Goal: Task Accomplishment & Management: Use online tool/utility

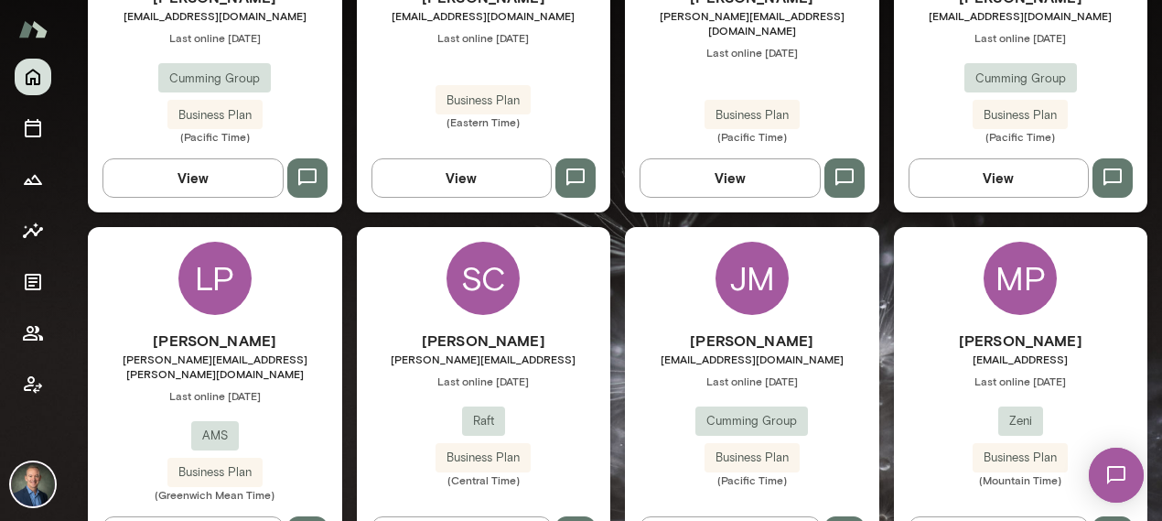
scroll to position [1069, 0]
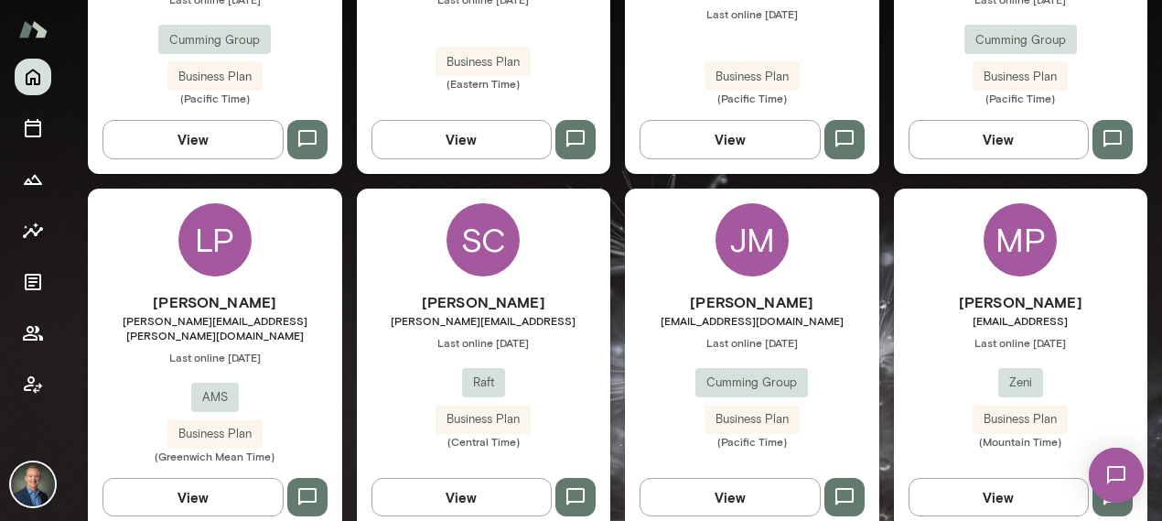
click at [934, 361] on div "[PERSON_NAME] [PERSON_NAME][EMAIL_ADDRESS][PERSON_NAME] Last online [DATE] Zeni…" at bounding box center [1021, 369] width 254 height 157
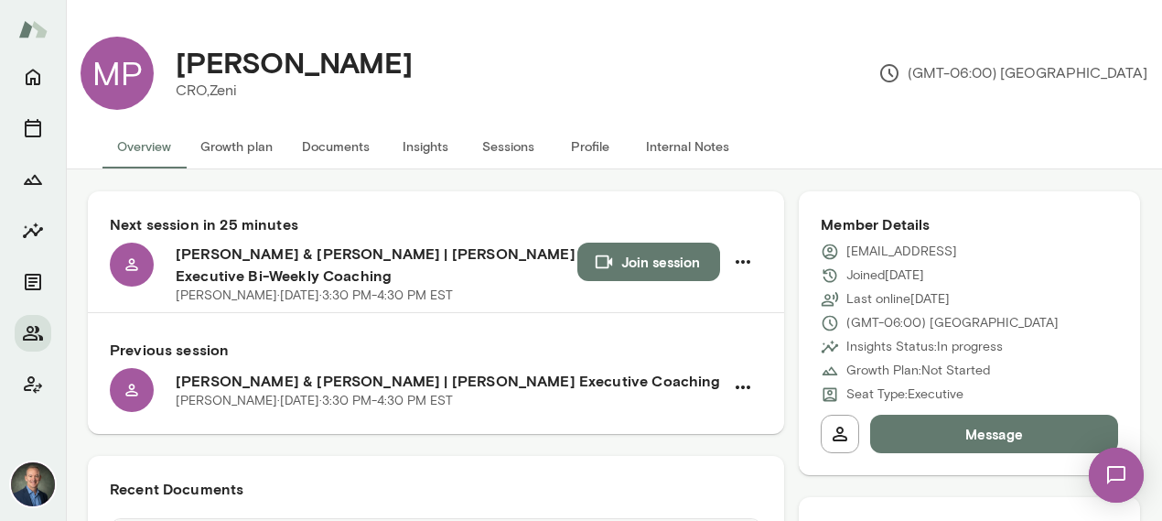
click at [934, 361] on p "Growth Plan: Not Started" at bounding box center [918, 370] width 144 height 18
click at [326, 149] on button "Documents" at bounding box center [335, 146] width 97 height 44
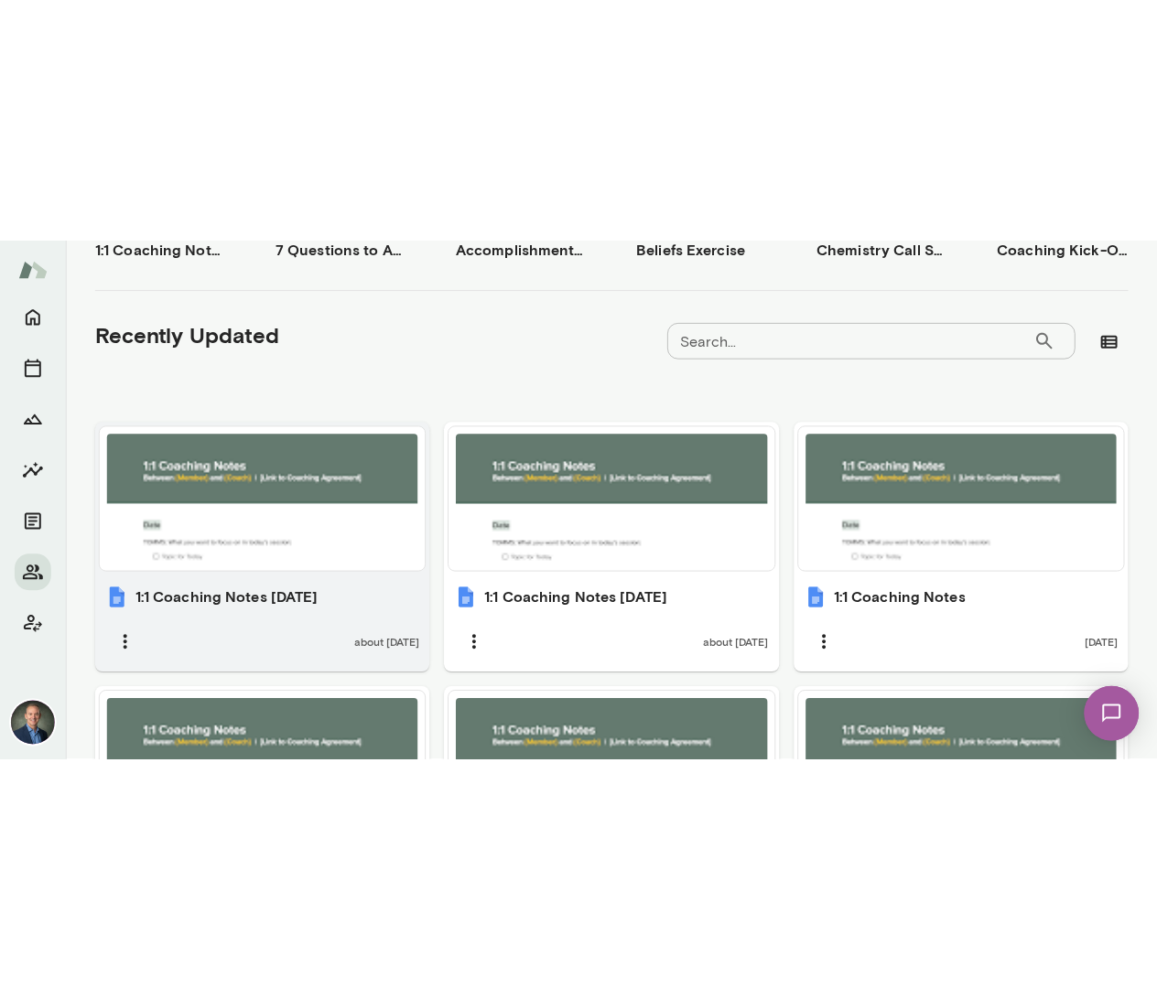
scroll to position [359, 0]
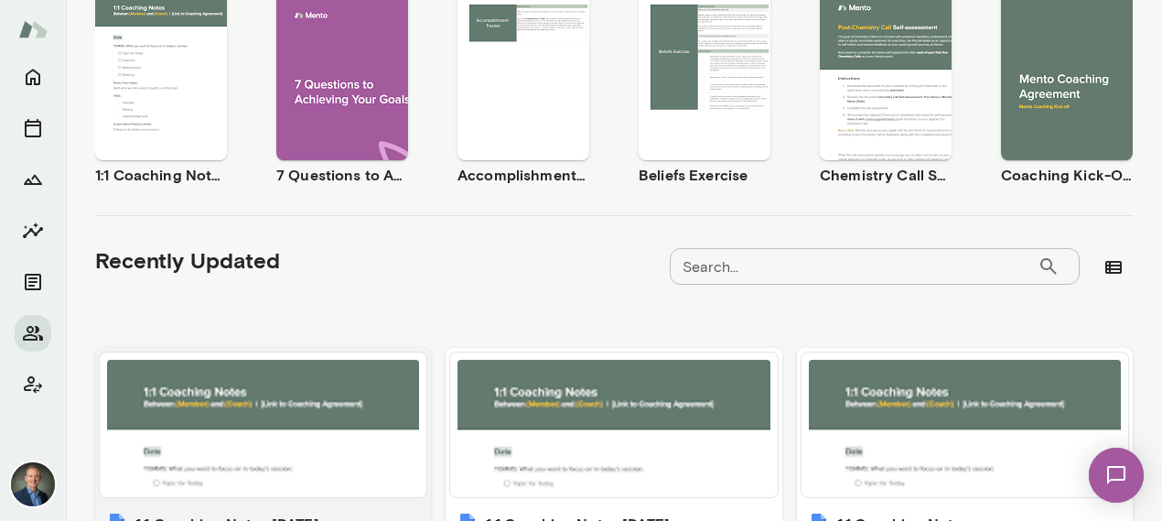
click at [388, 434] on div at bounding box center [263, 425] width 312 height 130
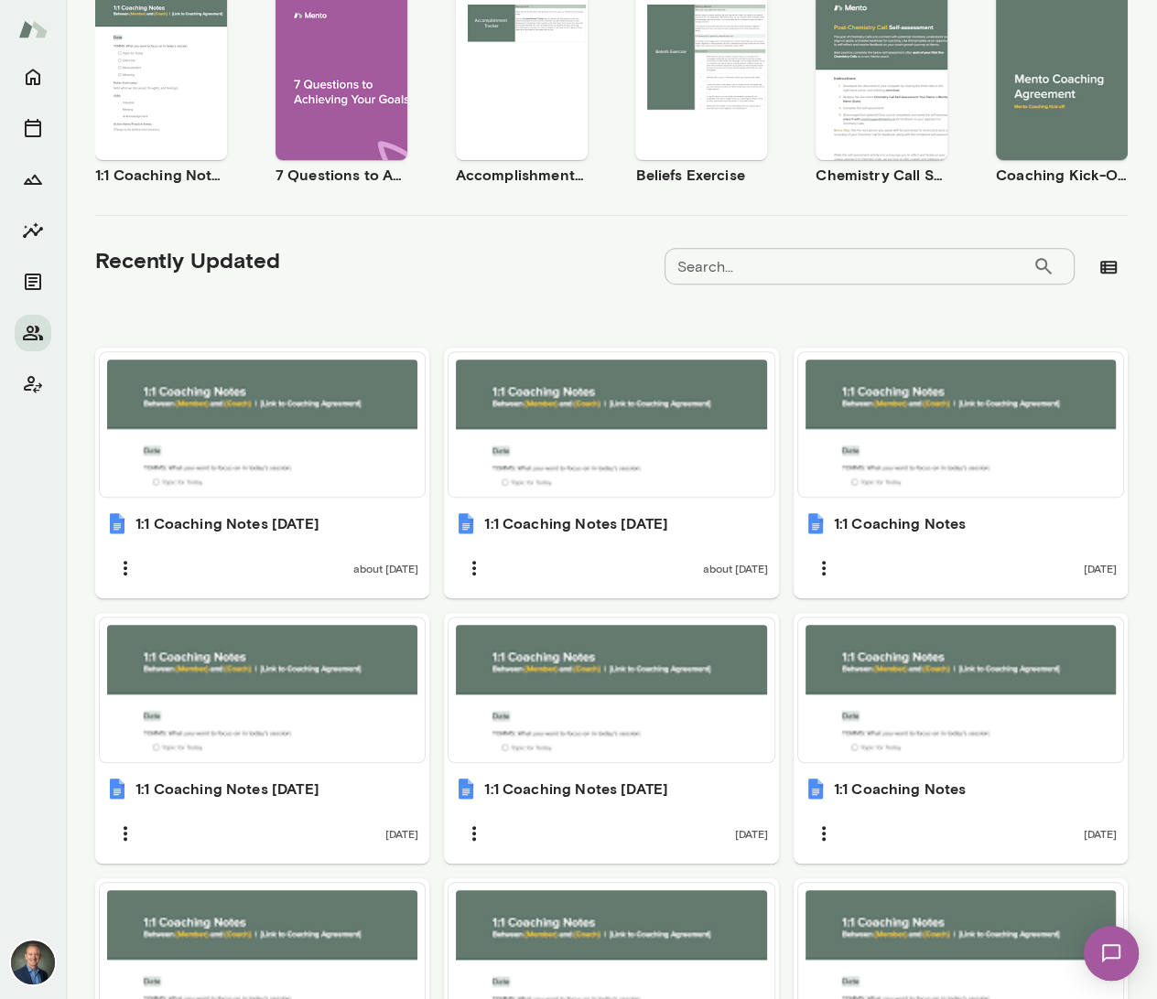
scroll to position [0, 0]
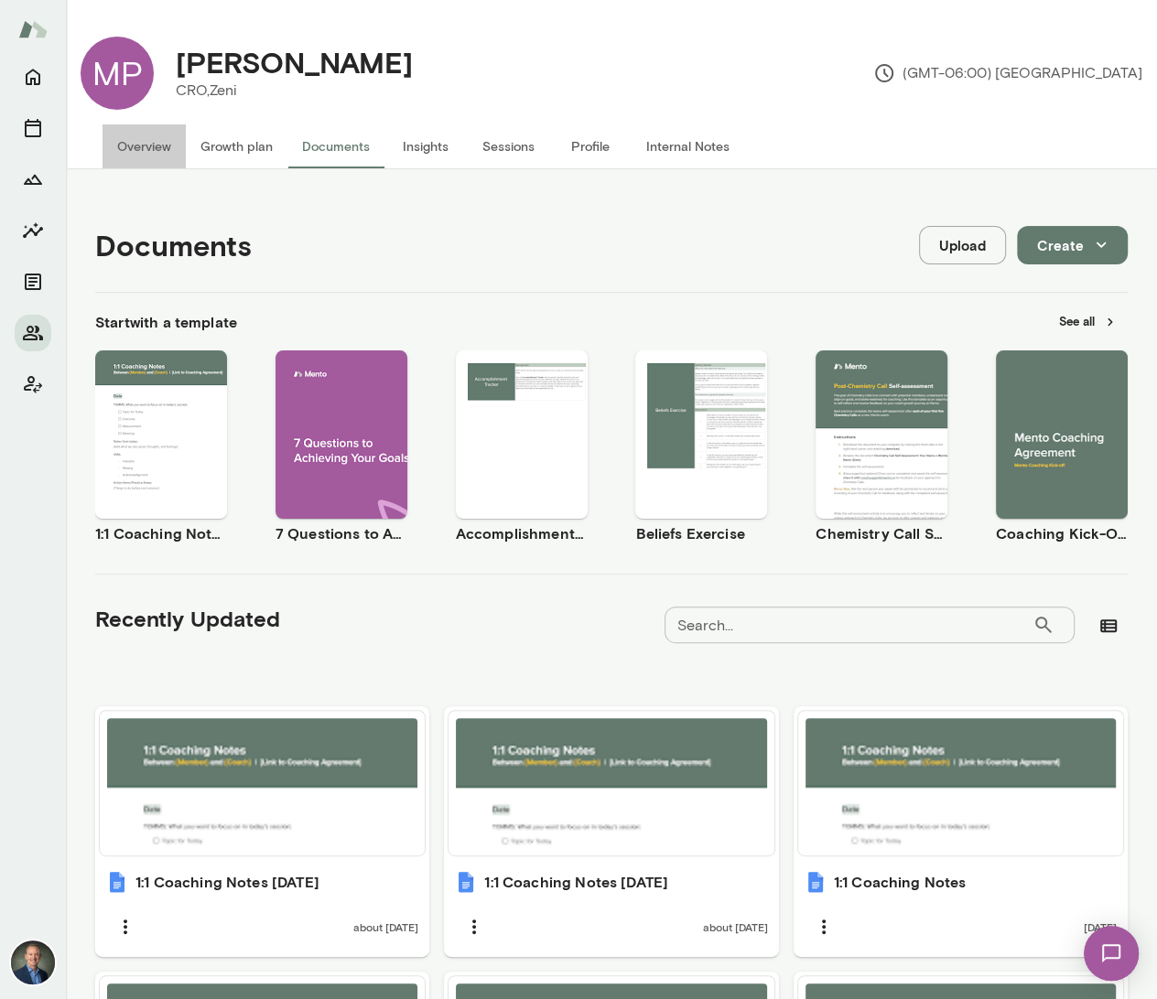
click at [132, 152] on button "Overview" at bounding box center [143, 146] width 83 height 44
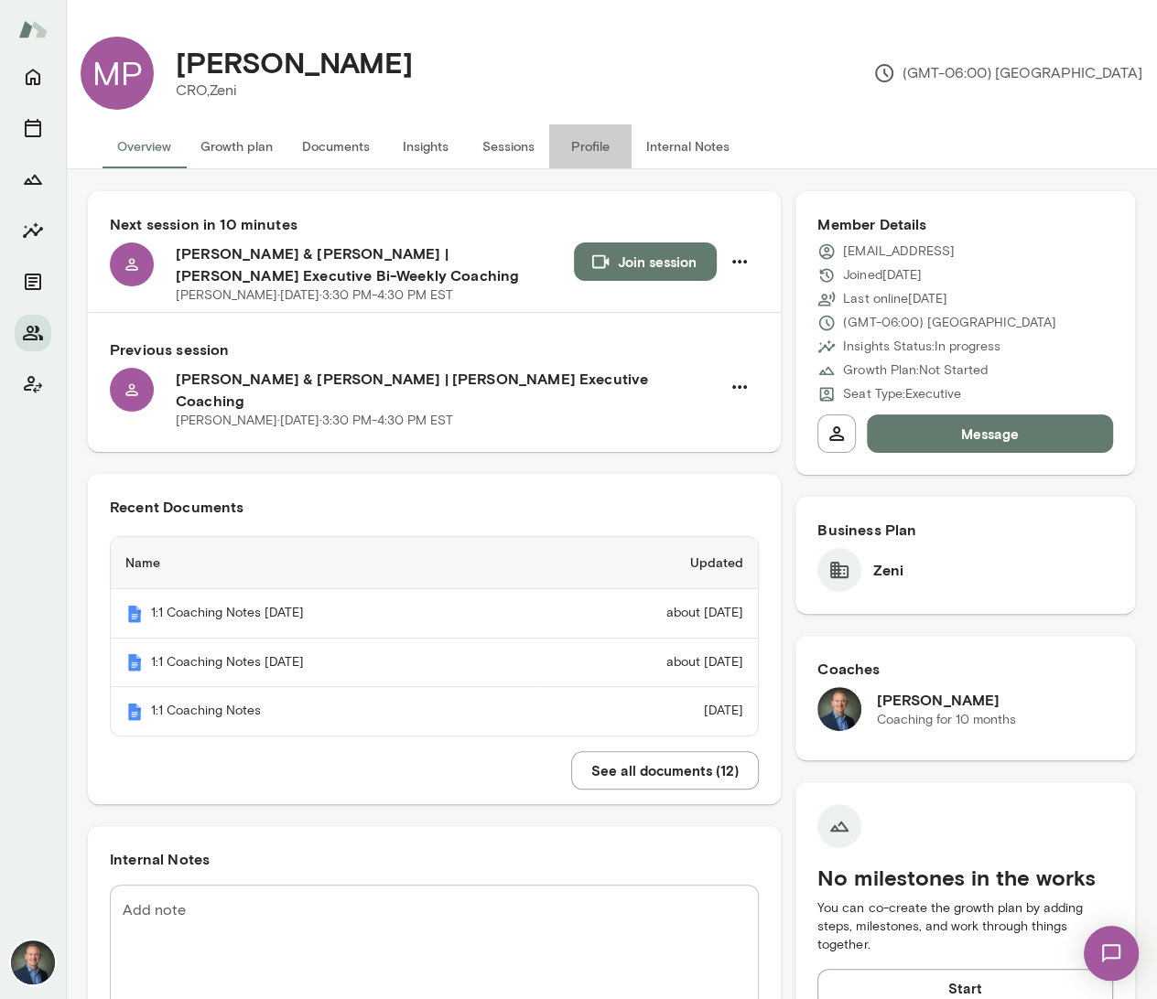
click at [608, 139] on button "Profile" at bounding box center [590, 146] width 82 height 44
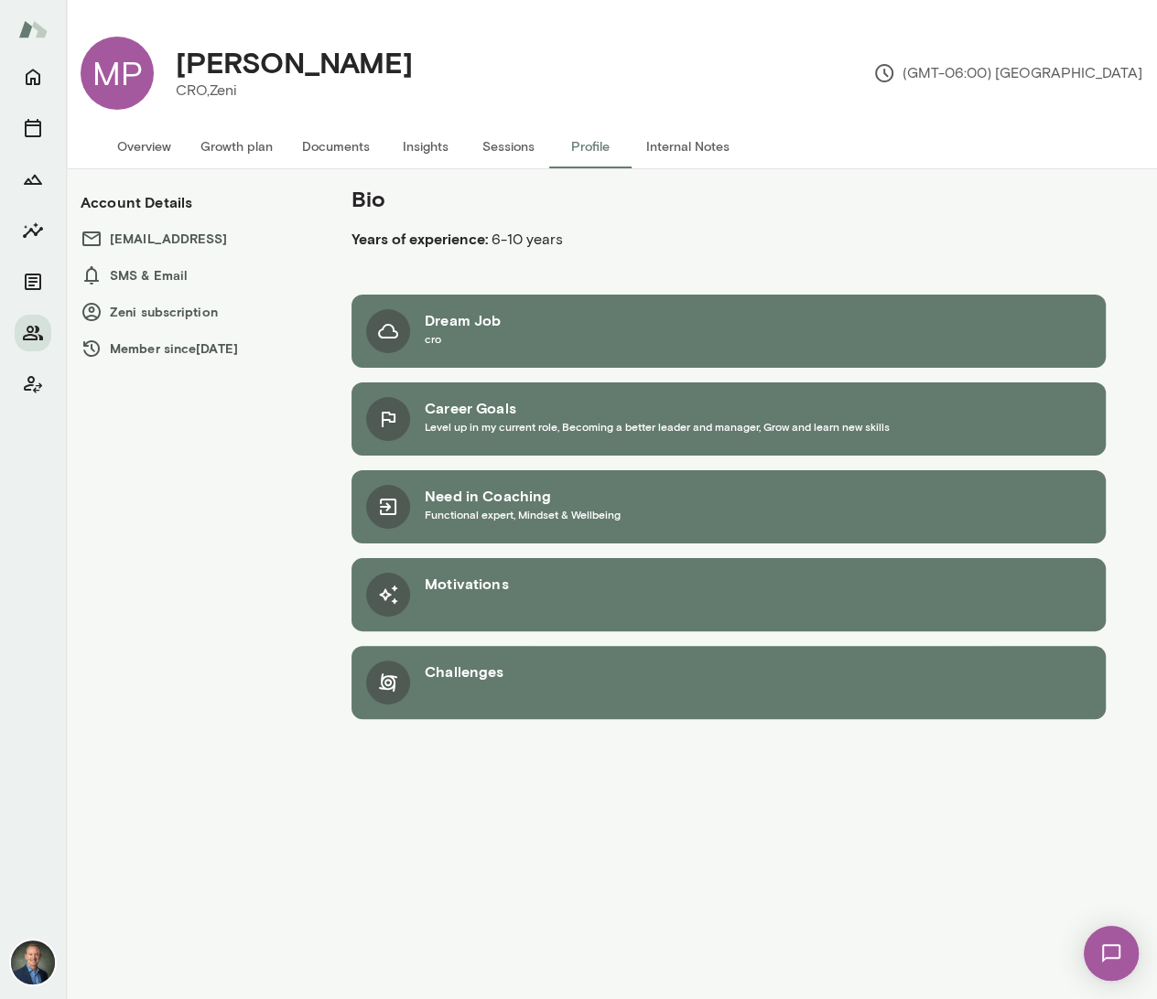
click at [691, 149] on button "Internal Notes" at bounding box center [687, 146] width 113 height 44
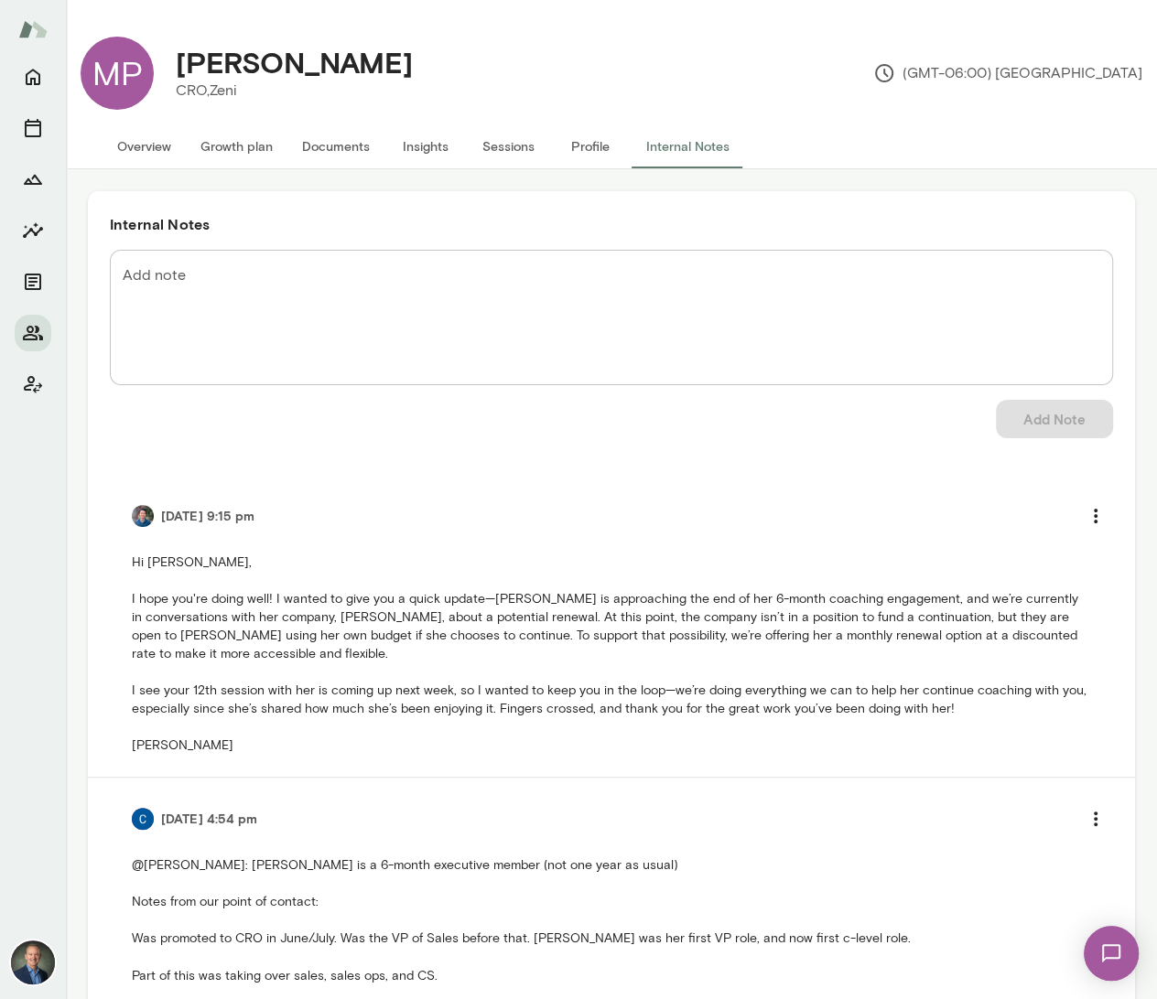
scroll to position [1, 0]
click at [603, 138] on button "Profile" at bounding box center [590, 146] width 82 height 44
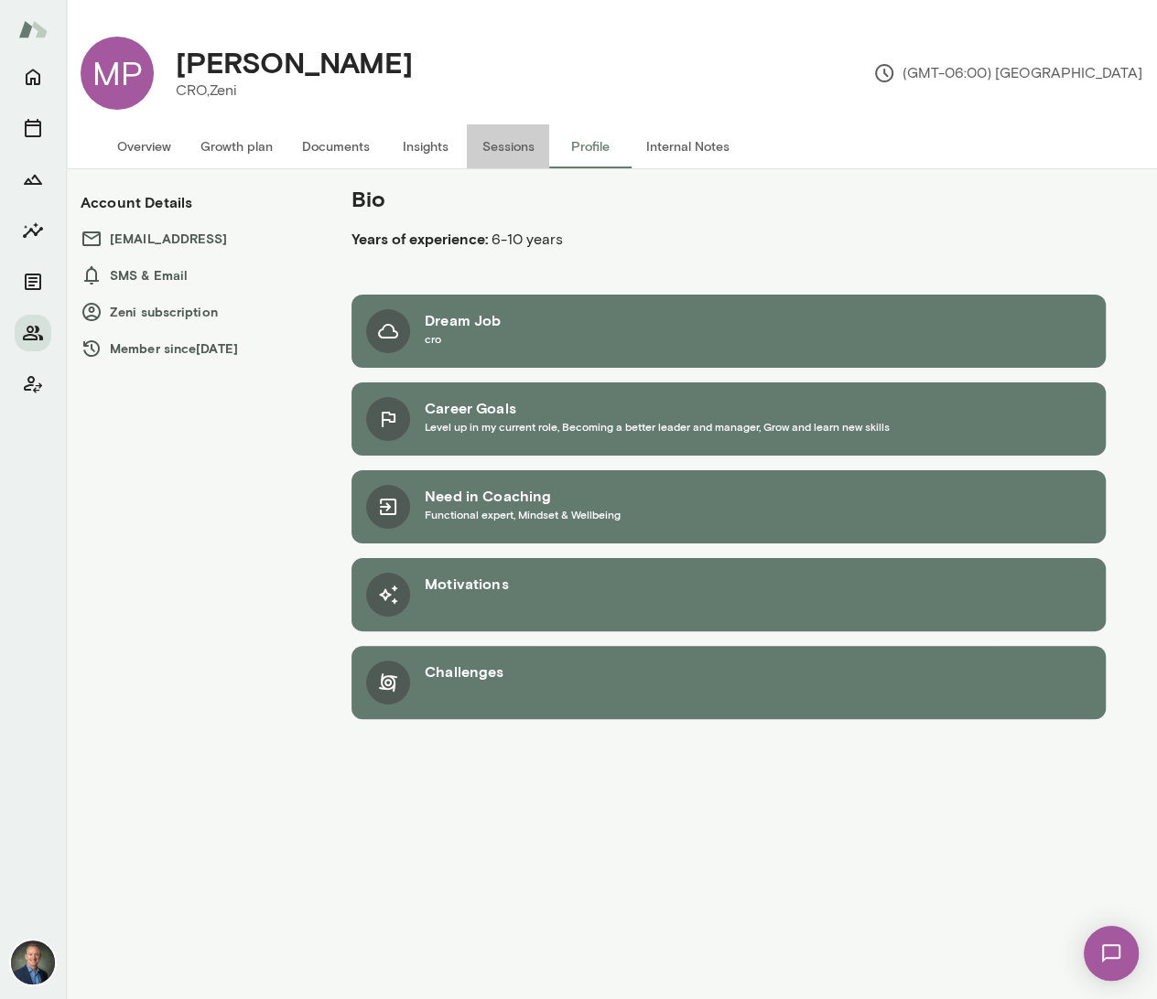
click at [509, 143] on button "Sessions" at bounding box center [508, 146] width 82 height 44
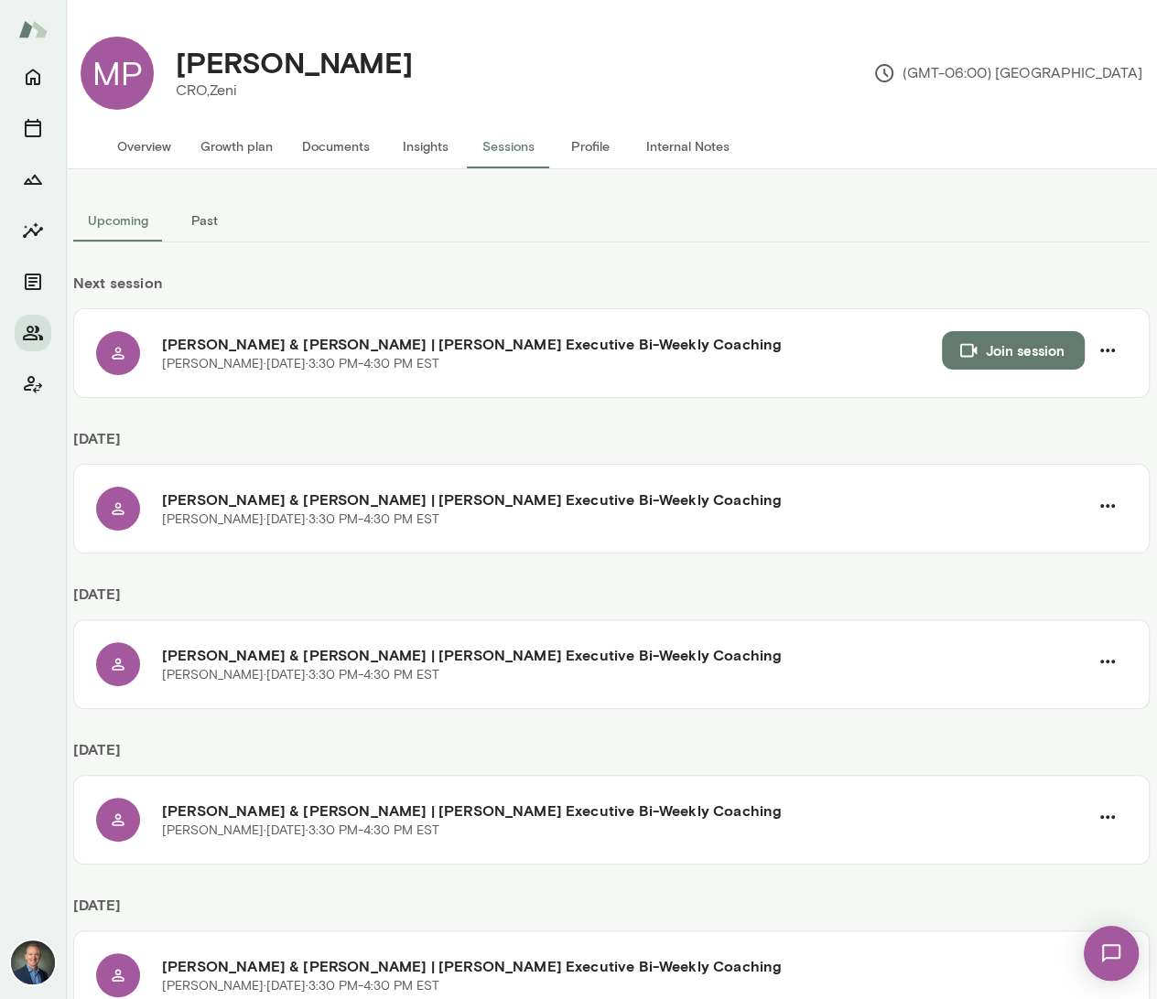
click at [326, 149] on button "Documents" at bounding box center [335, 146] width 97 height 44
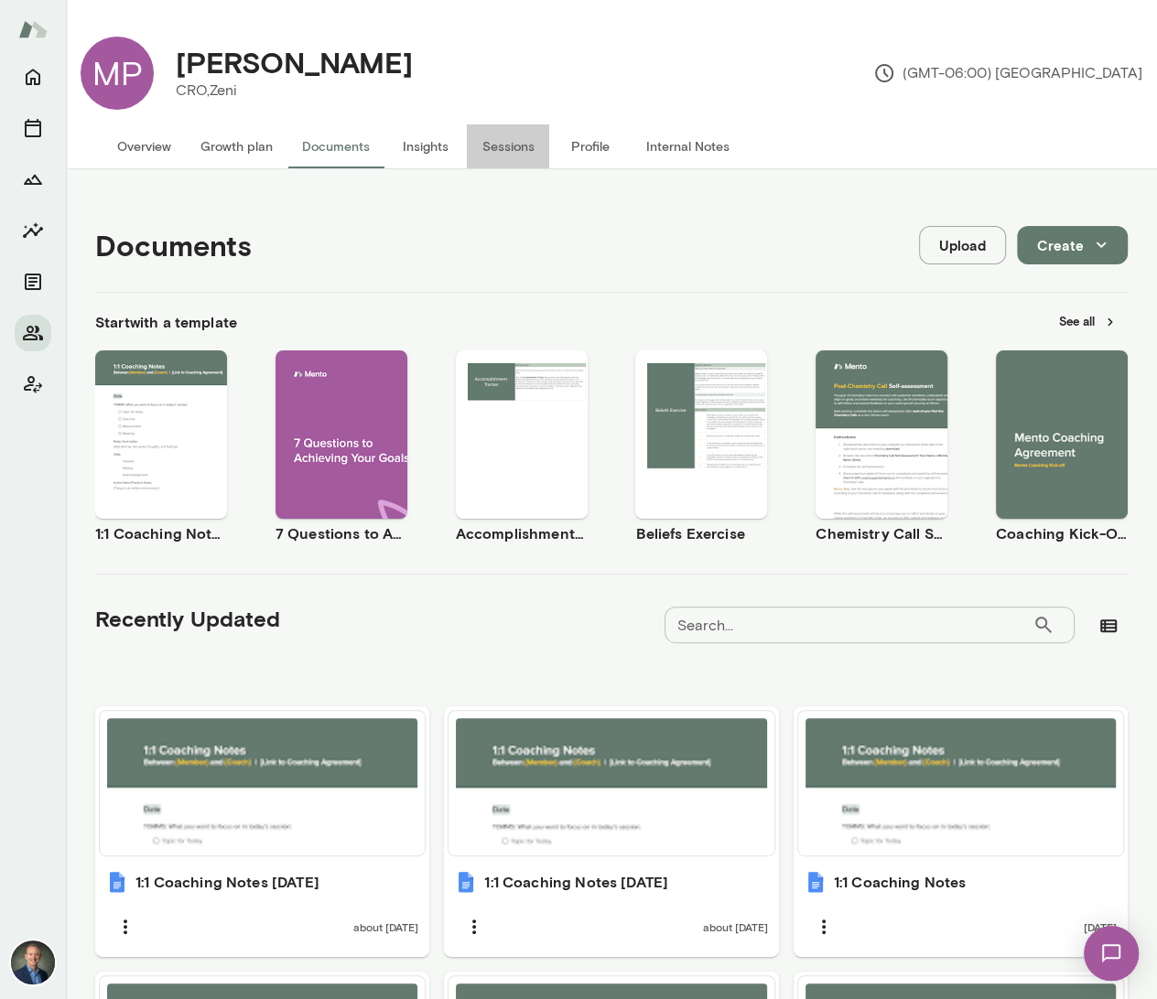
click at [507, 151] on button "Sessions" at bounding box center [508, 146] width 82 height 44
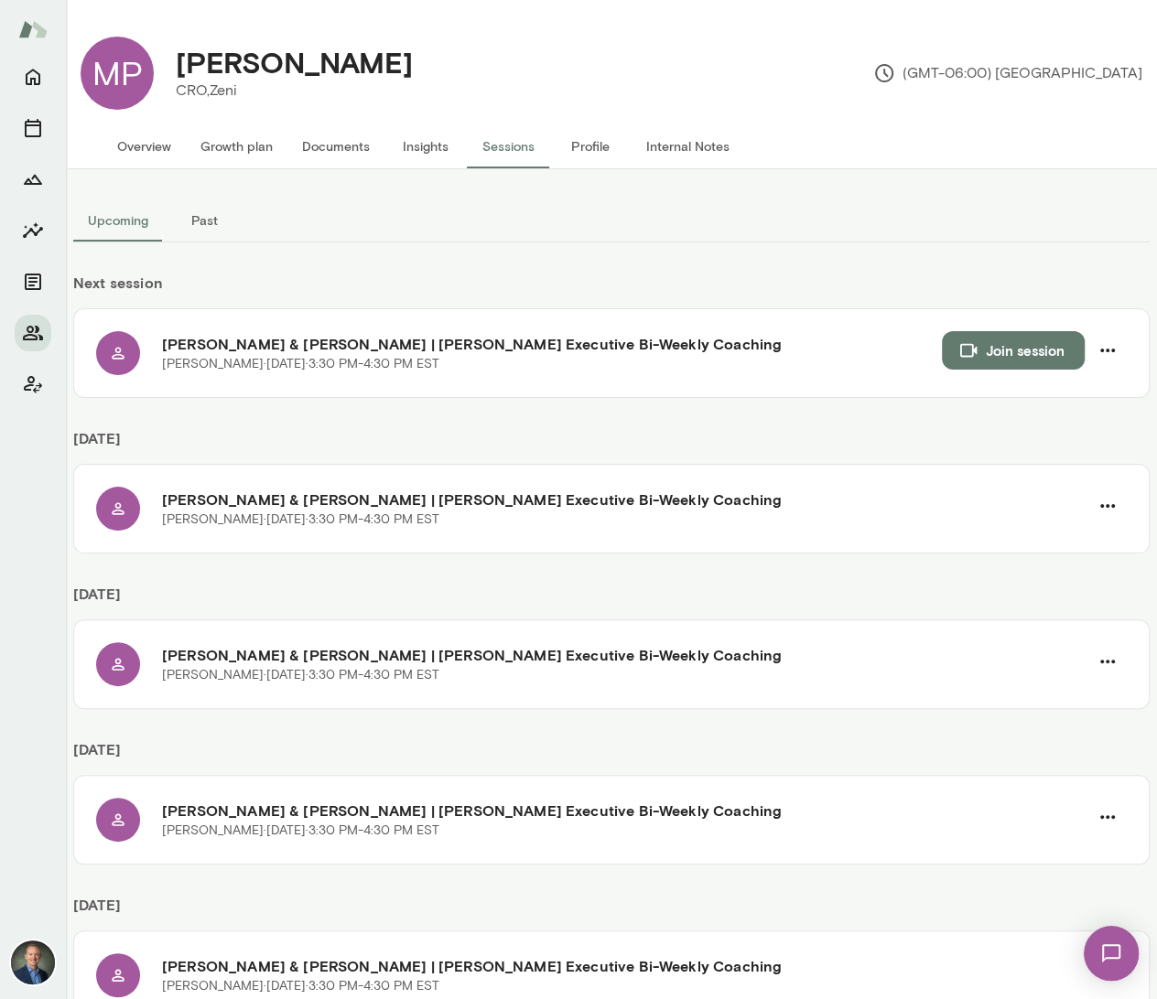
scroll to position [34, 0]
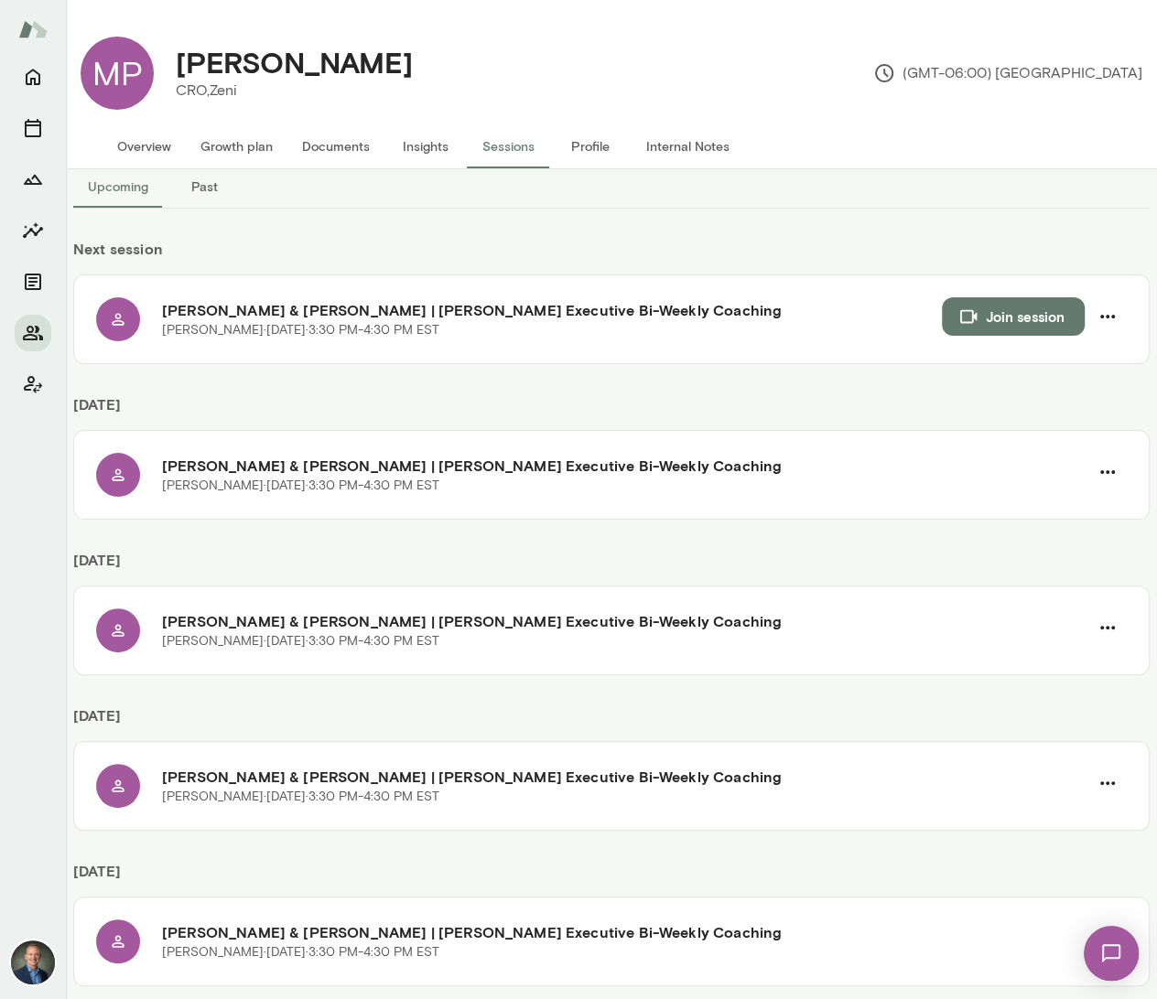
click at [151, 155] on button "Overview" at bounding box center [143, 146] width 83 height 44
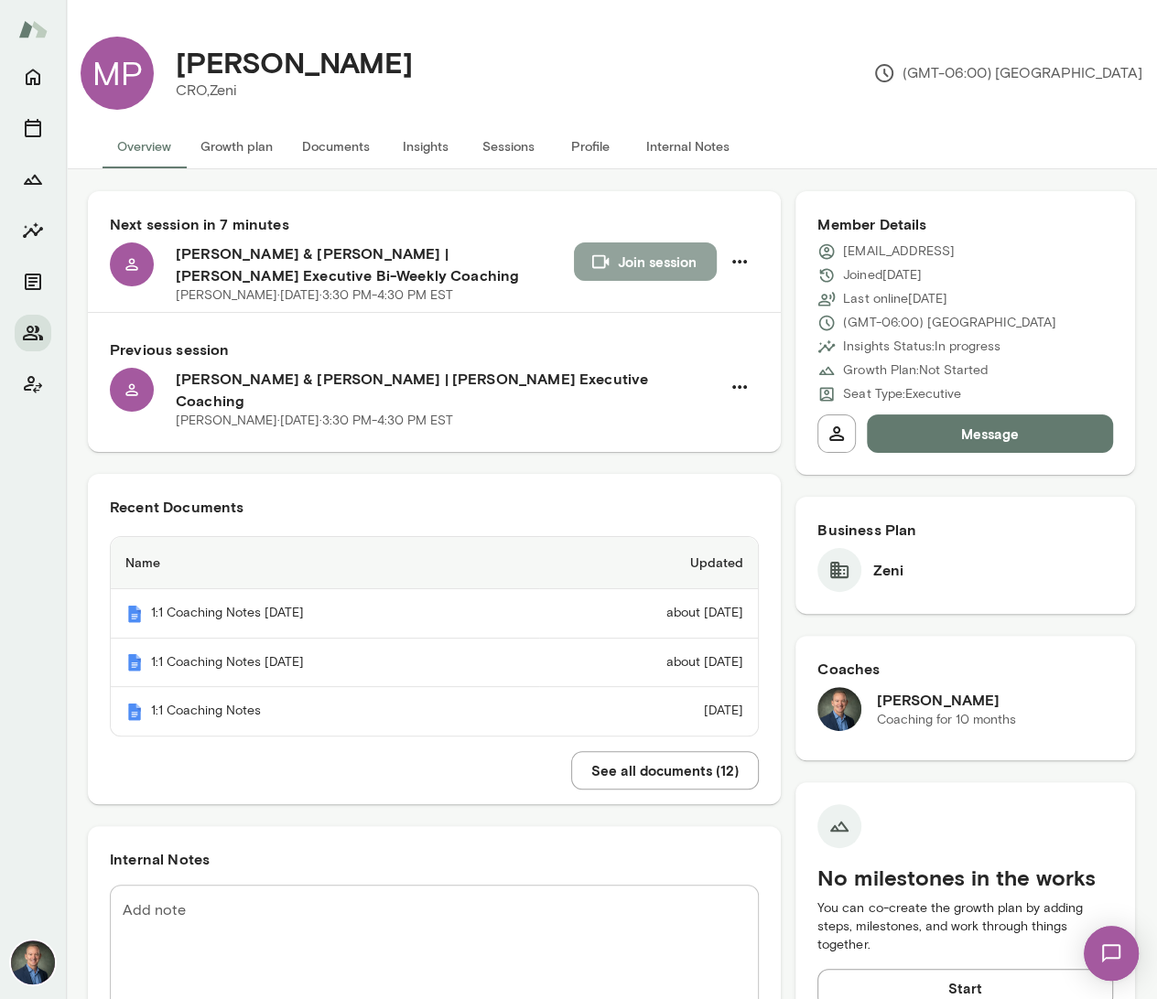
click at [657, 264] on button "Join session" at bounding box center [645, 261] width 143 height 38
